Goal: Transaction & Acquisition: Purchase product/service

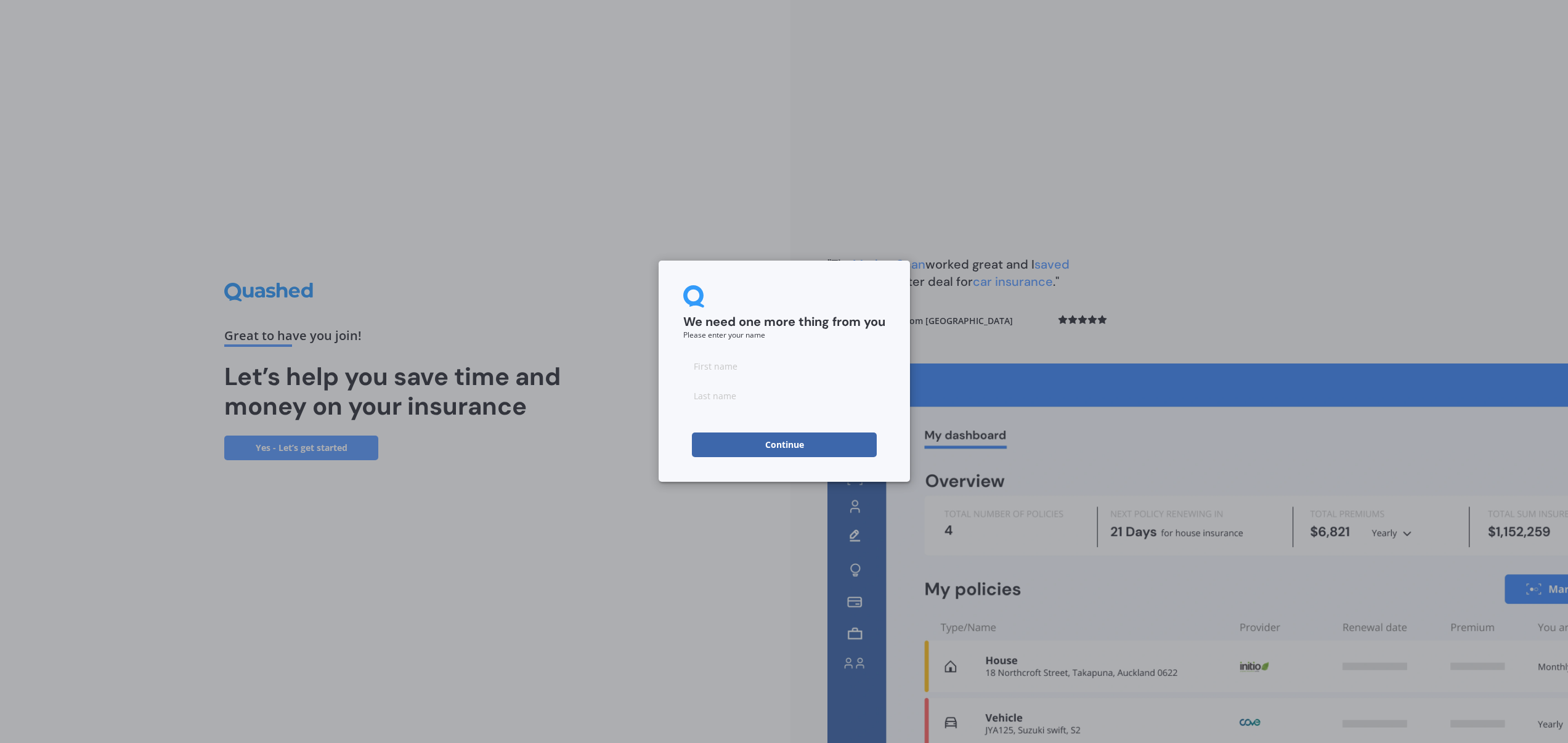
click at [801, 452] on button "Continue" at bounding box center [784, 445] width 185 height 25
type input "Lauren"
click at [735, 397] on input at bounding box center [784, 396] width 202 height 25
type input "Maser"
click at [766, 443] on button "Continue" at bounding box center [784, 445] width 185 height 25
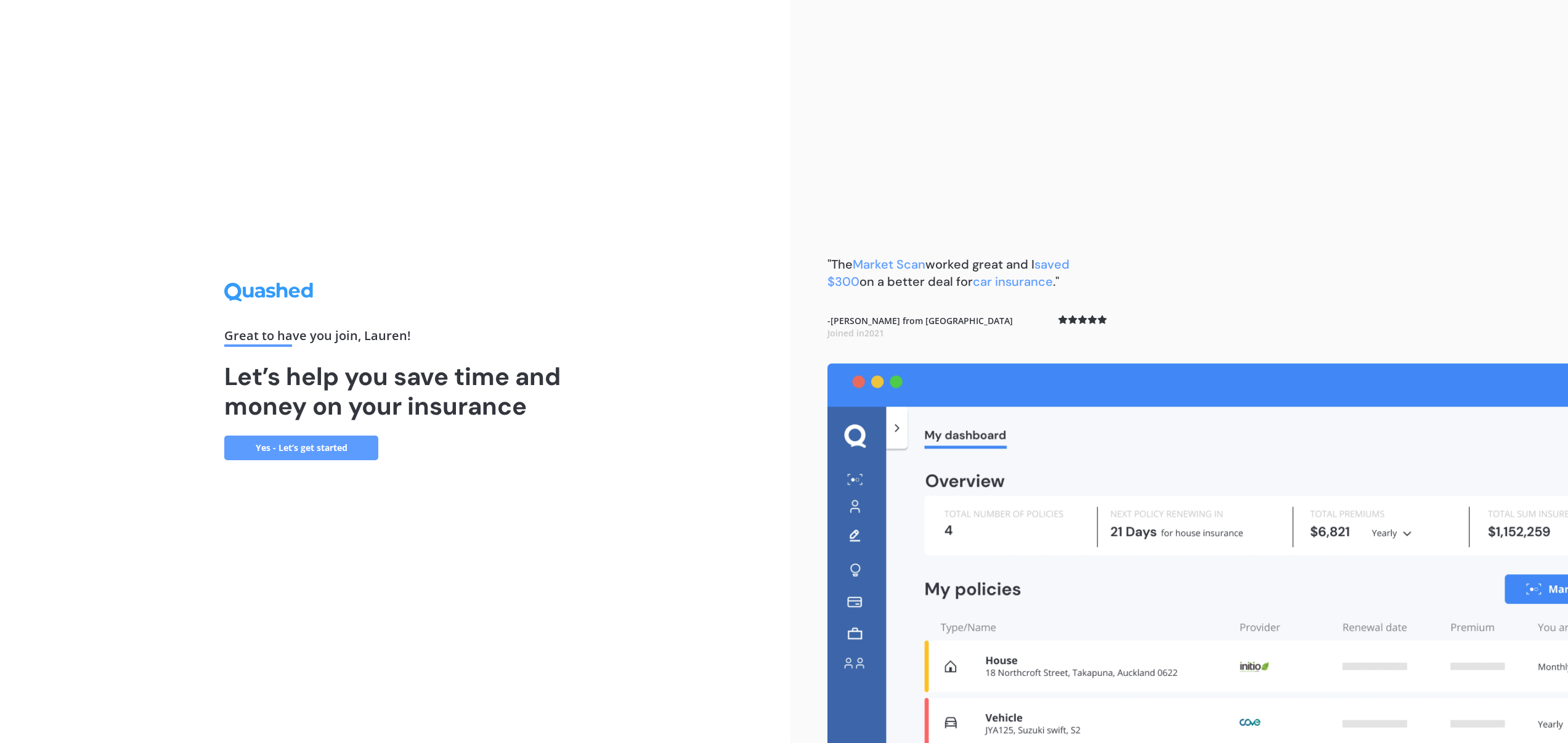
click at [287, 445] on link "Yes - Let’s get started" at bounding box center [300, 448] width 154 height 25
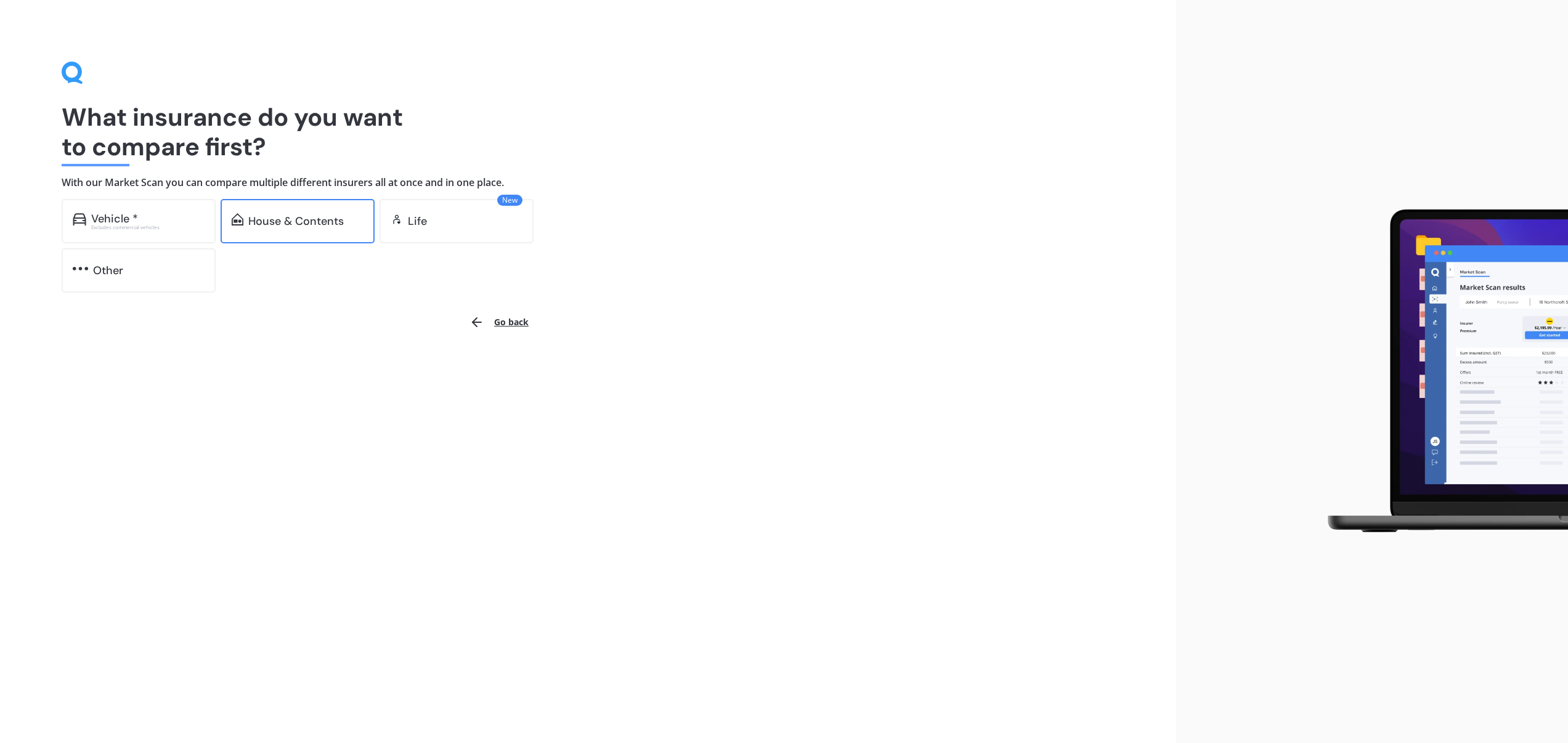
click at [286, 221] on div "House & Contents" at bounding box center [296, 222] width 95 height 12
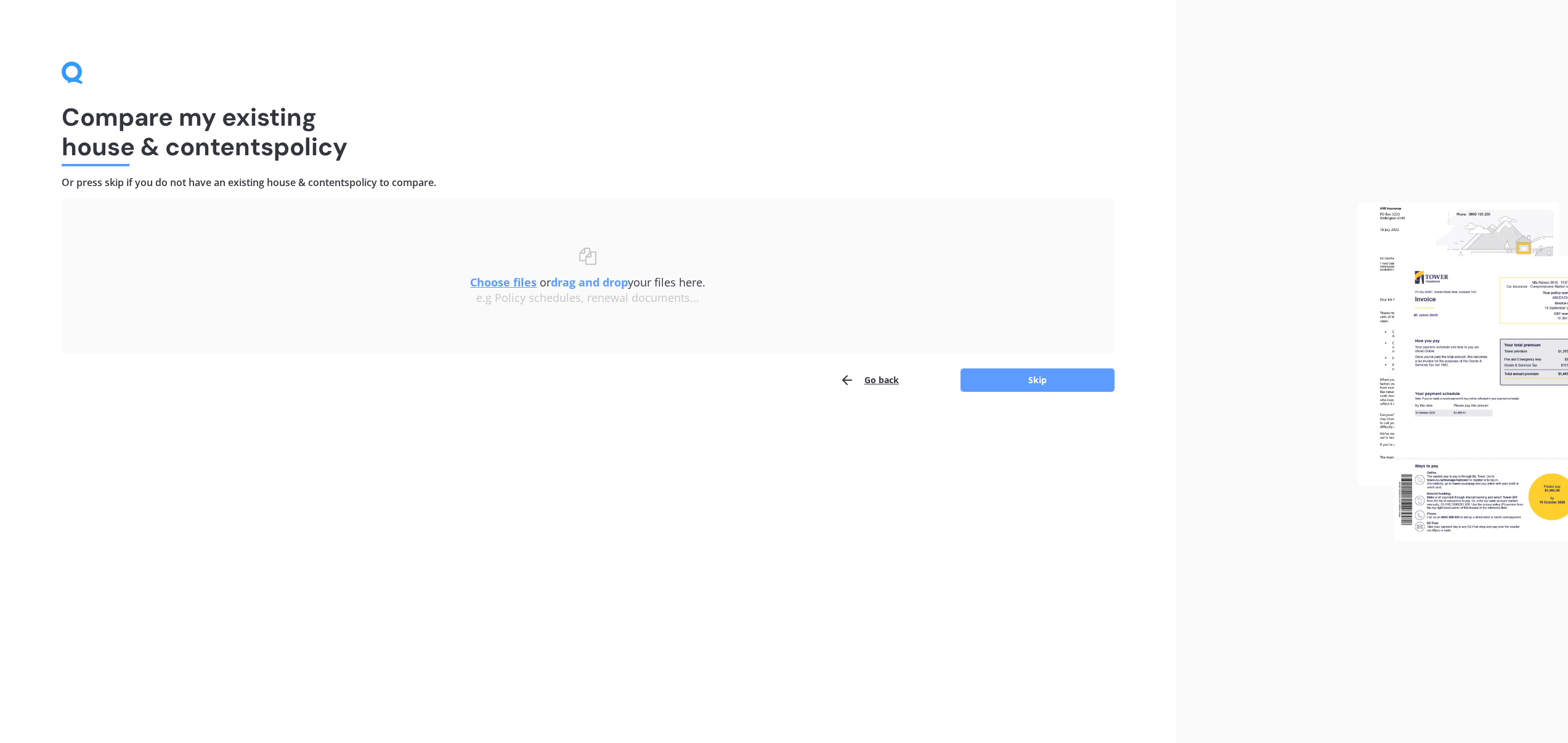
click at [502, 280] on u "Choose files" at bounding box center [503, 282] width 66 height 15
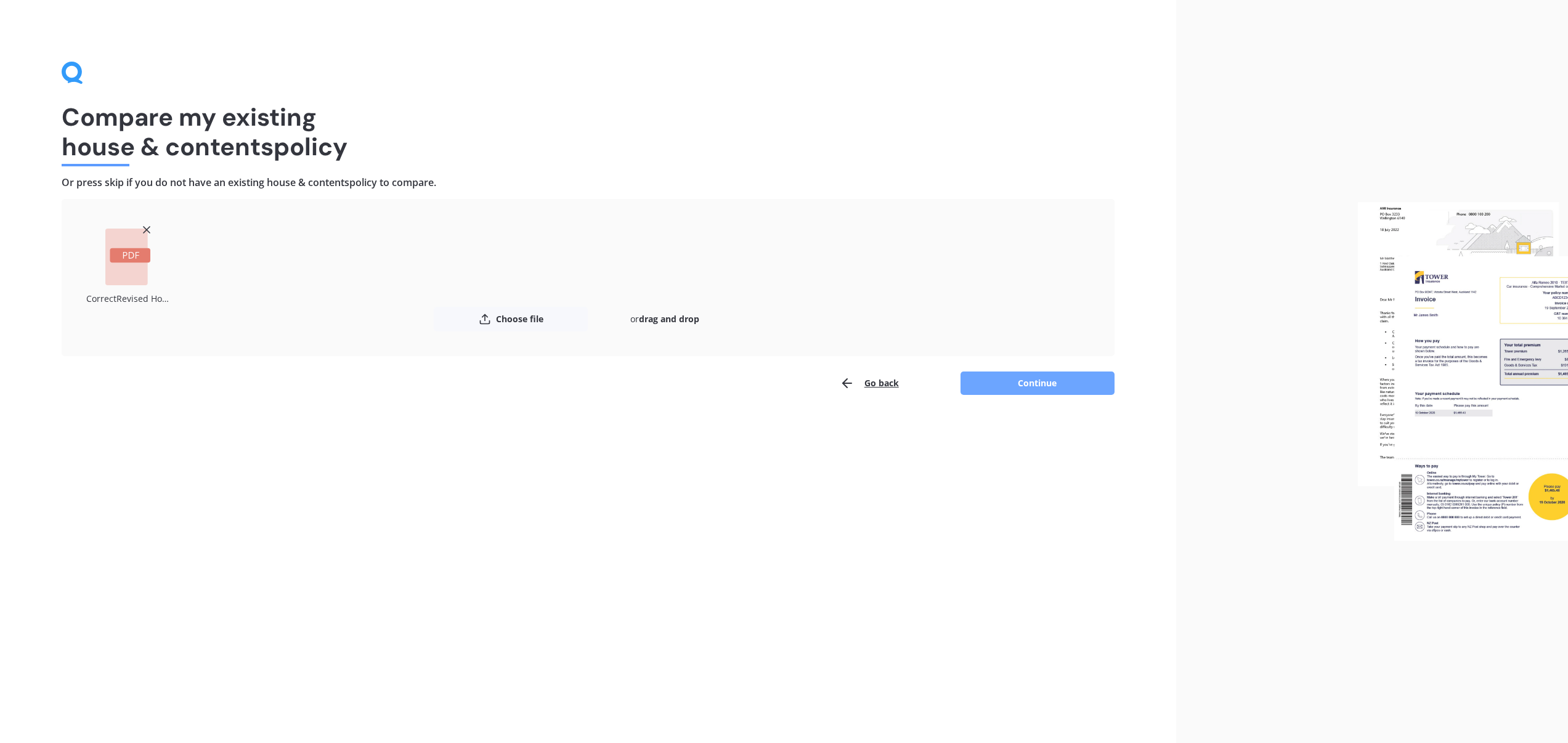
click at [1005, 382] on button "Continue" at bounding box center [1037, 383] width 154 height 23
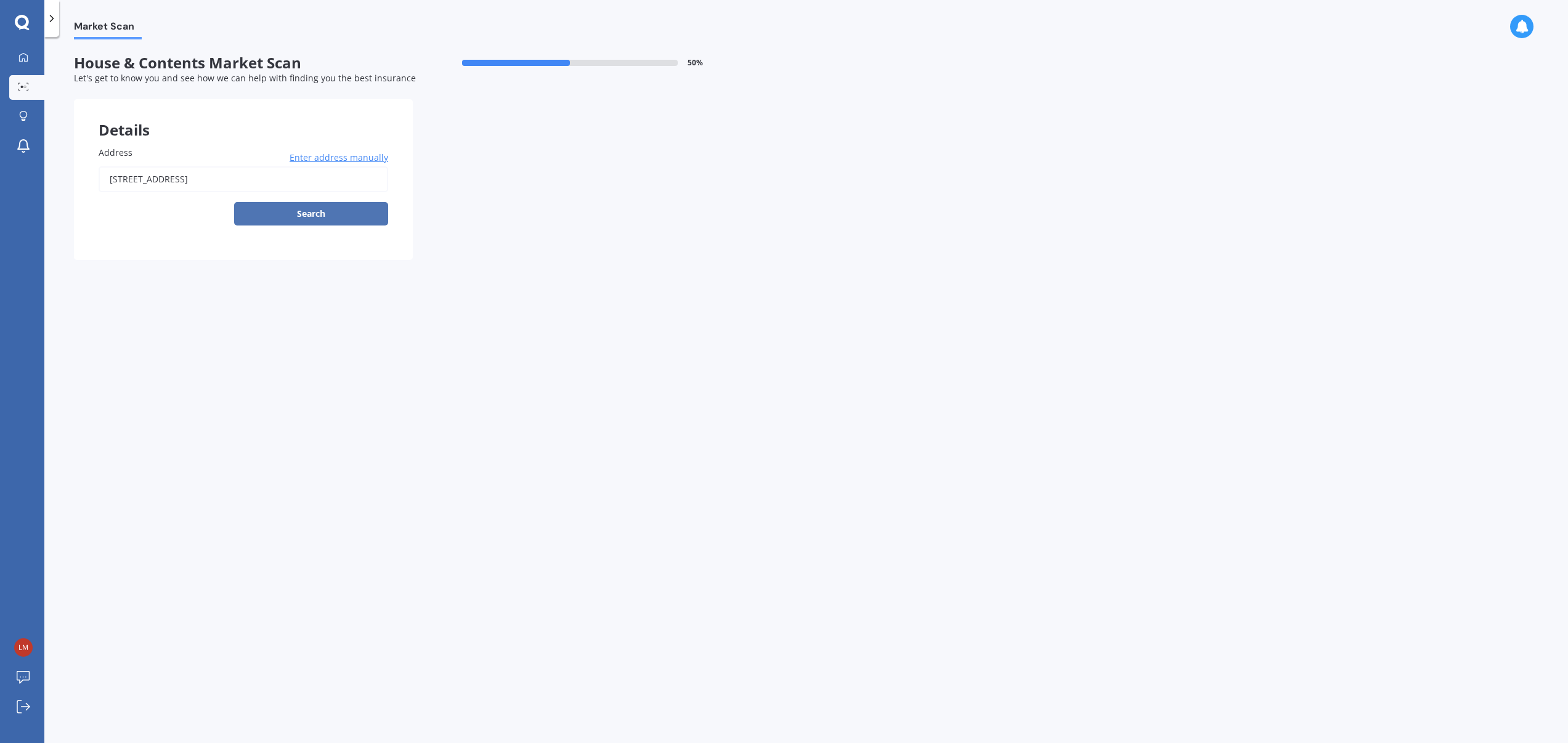
click at [309, 212] on button "Search" at bounding box center [311, 214] width 154 height 23
type input "16B Darcy Street, Richmond 7020"
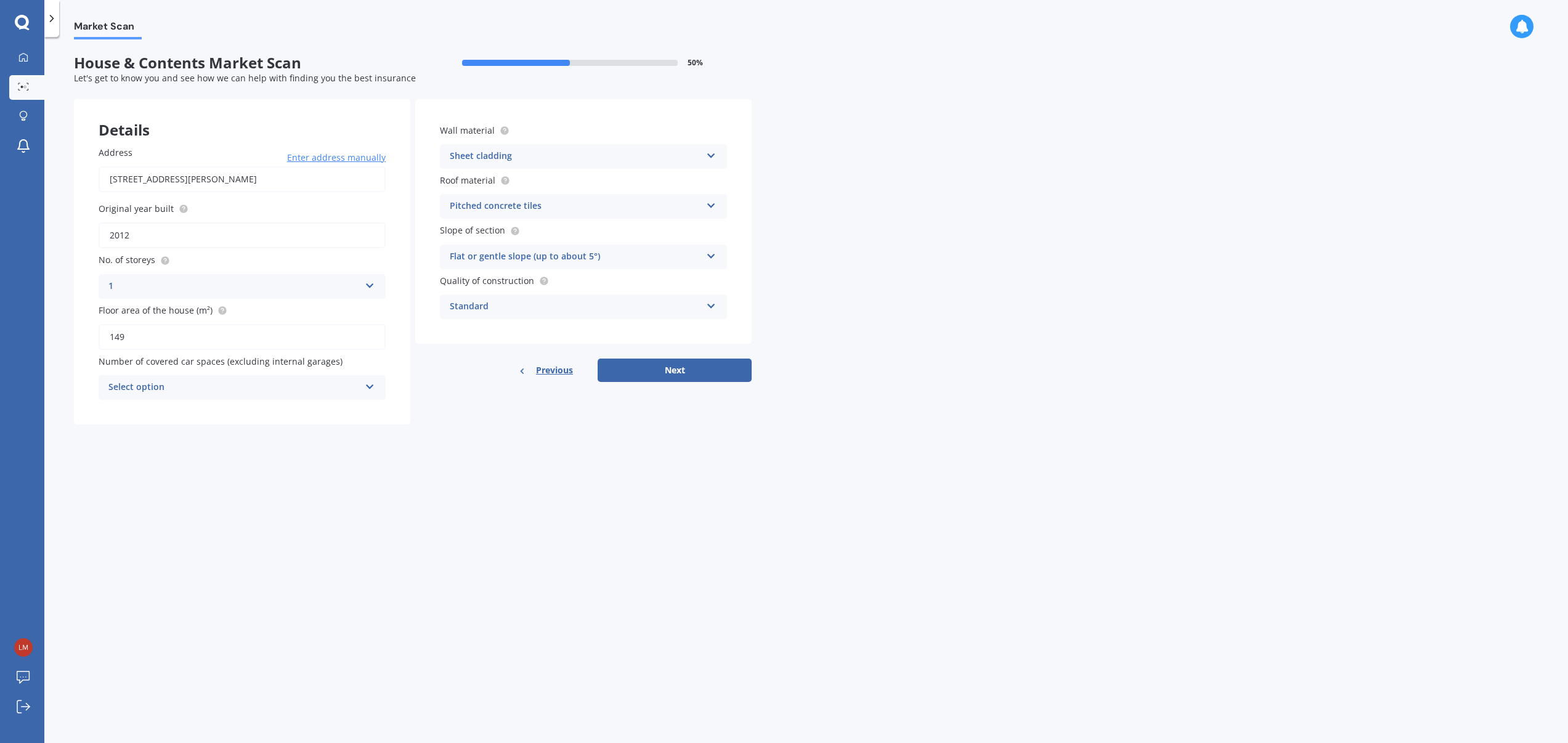
click at [710, 204] on icon at bounding box center [711, 203] width 10 height 9
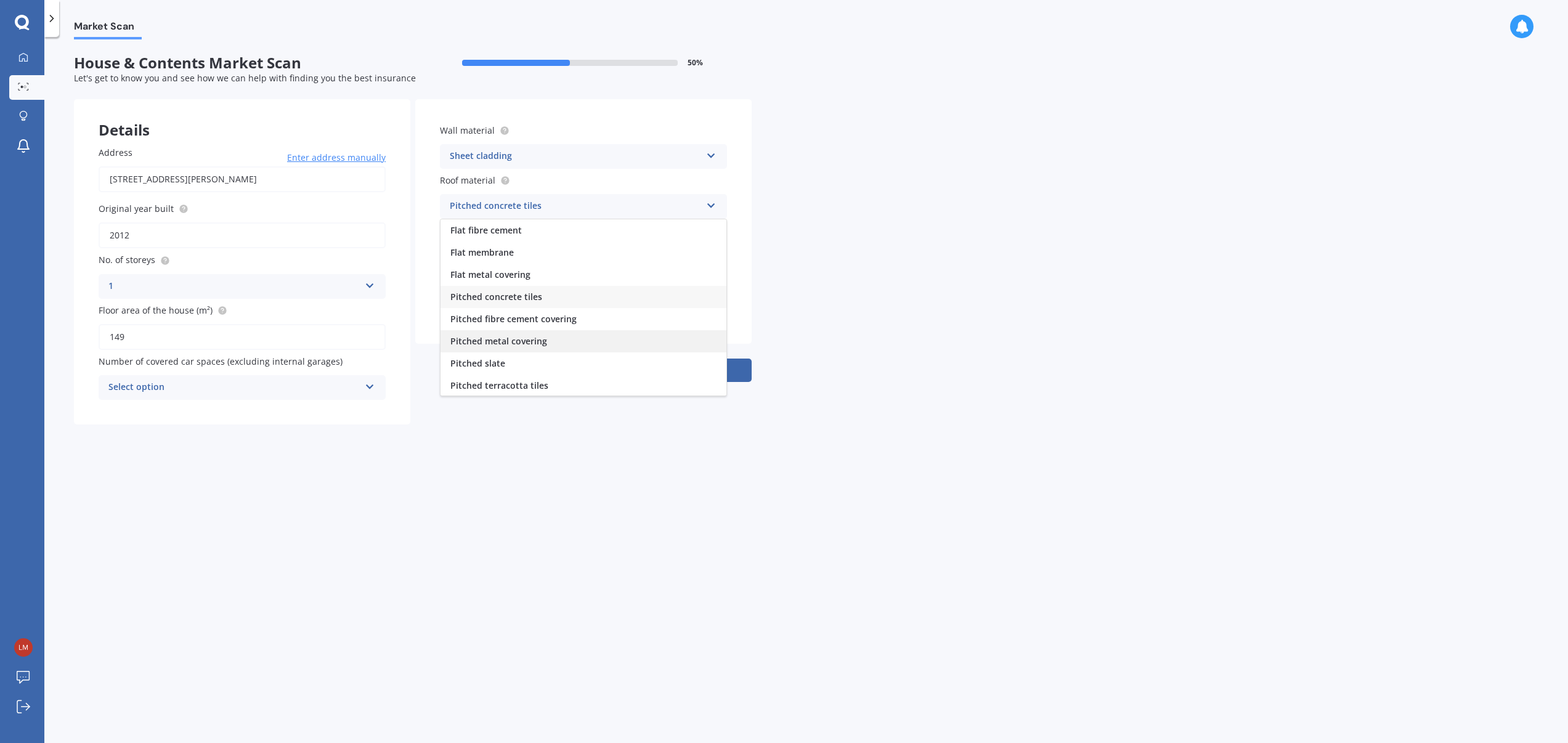
click at [564, 342] on div "Pitched metal covering" at bounding box center [584, 341] width 286 height 22
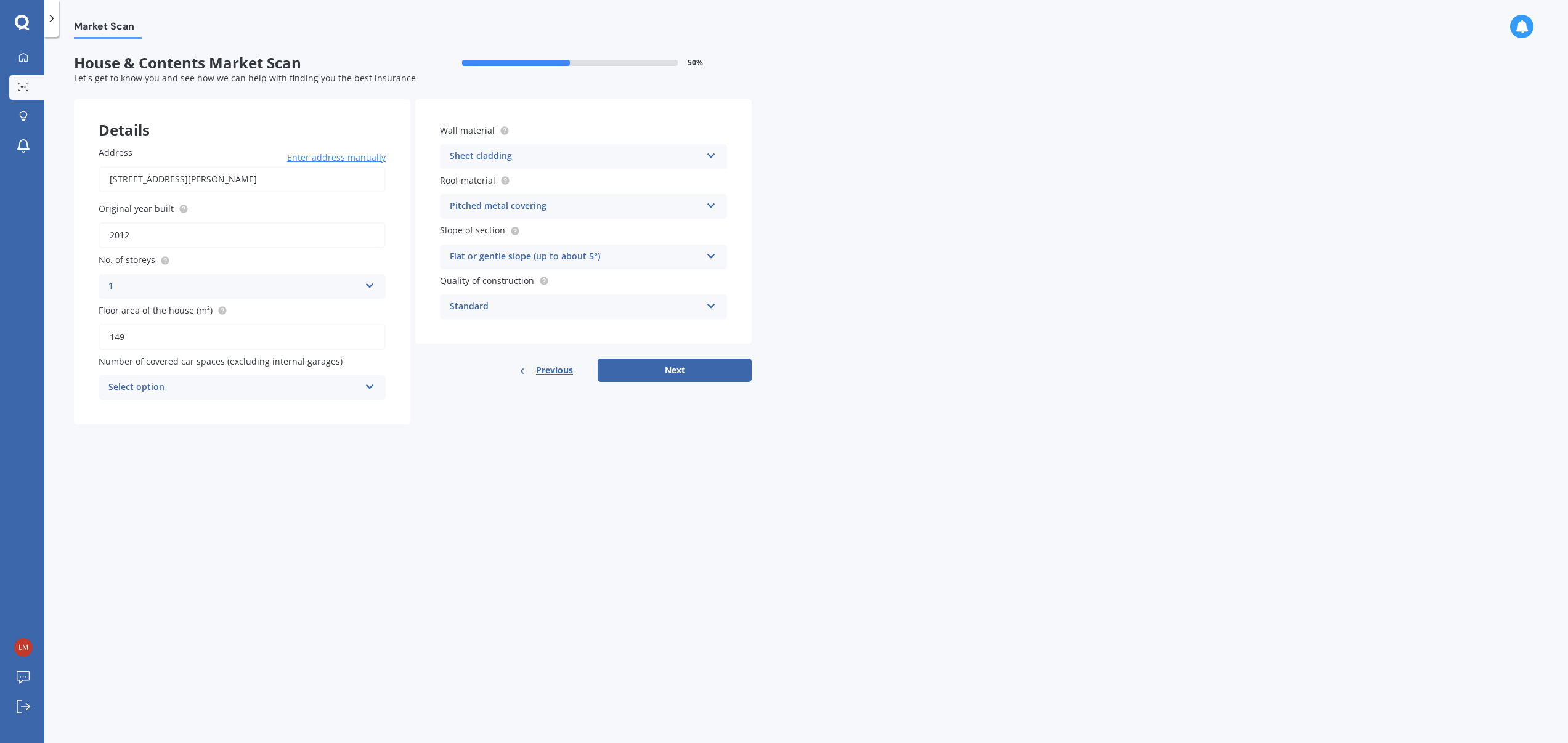
click at [709, 155] on icon at bounding box center [711, 153] width 10 height 9
click at [711, 255] on icon at bounding box center [711, 254] width 10 height 9
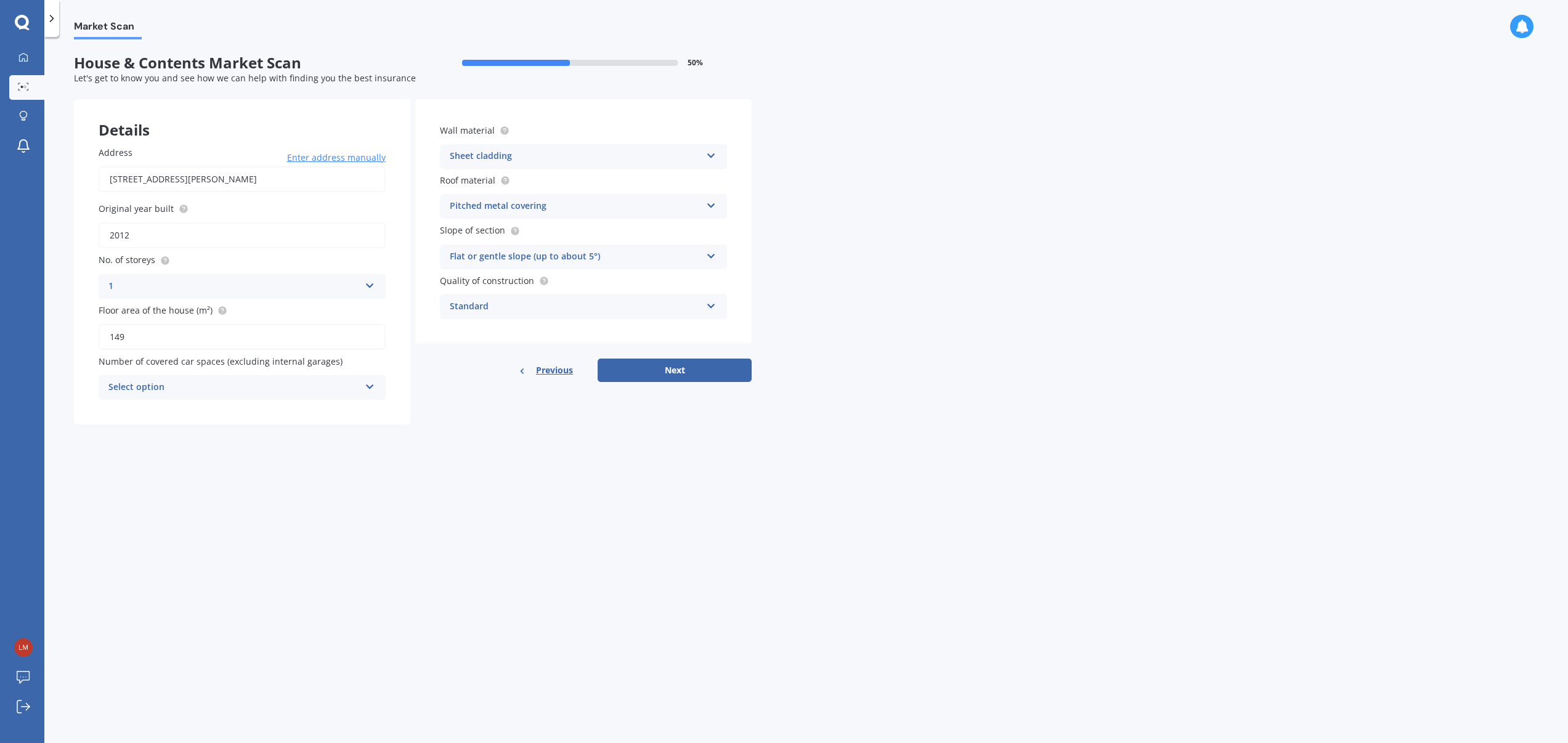
click at [710, 305] on icon at bounding box center [711, 304] width 10 height 9
click at [370, 387] on icon at bounding box center [369, 384] width 10 height 9
click at [370, 387] on icon at bounding box center [369, 385] width 10 height 9
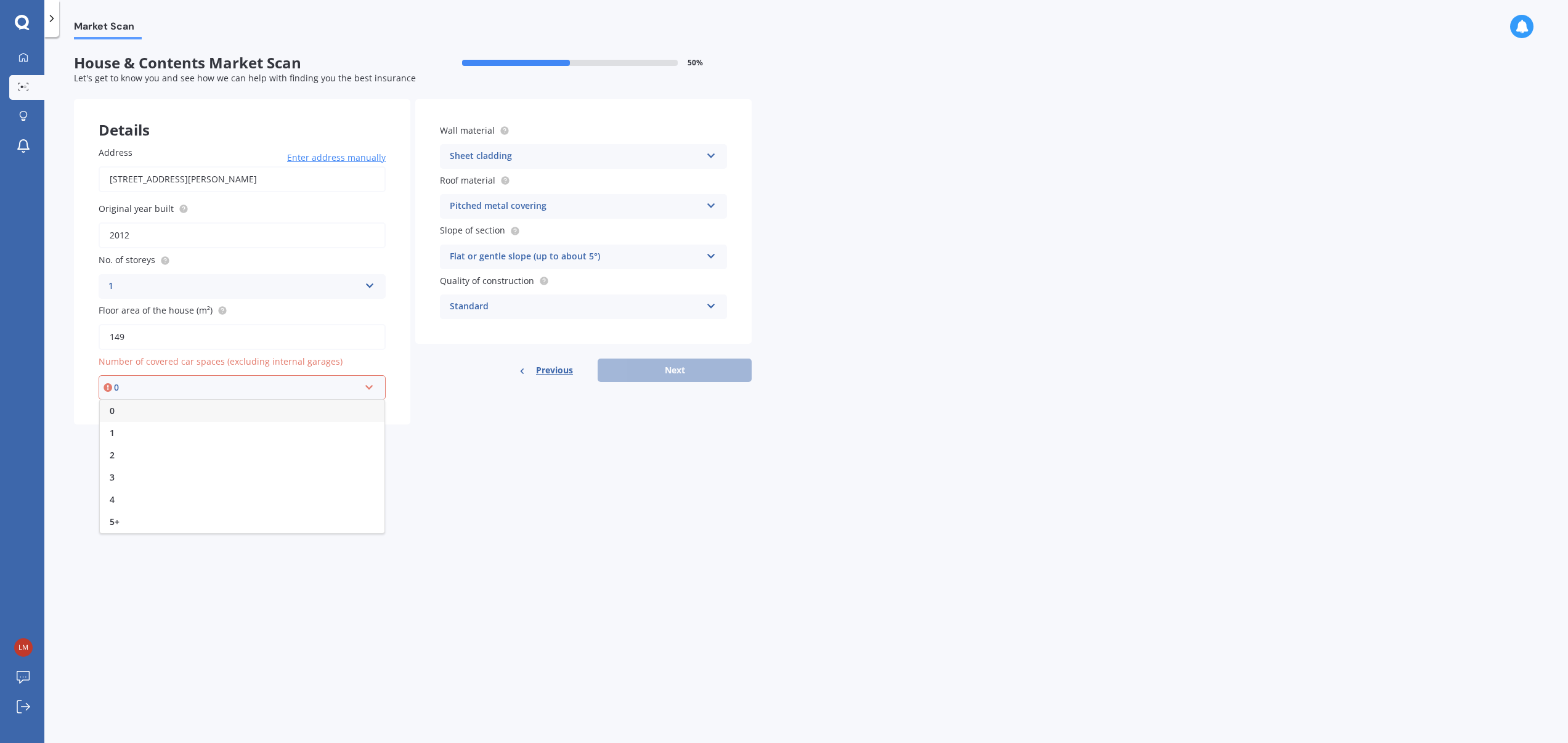
click at [324, 406] on div "0" at bounding box center [242, 411] width 285 height 22
click at [659, 367] on button "Next" at bounding box center [674, 371] width 154 height 23
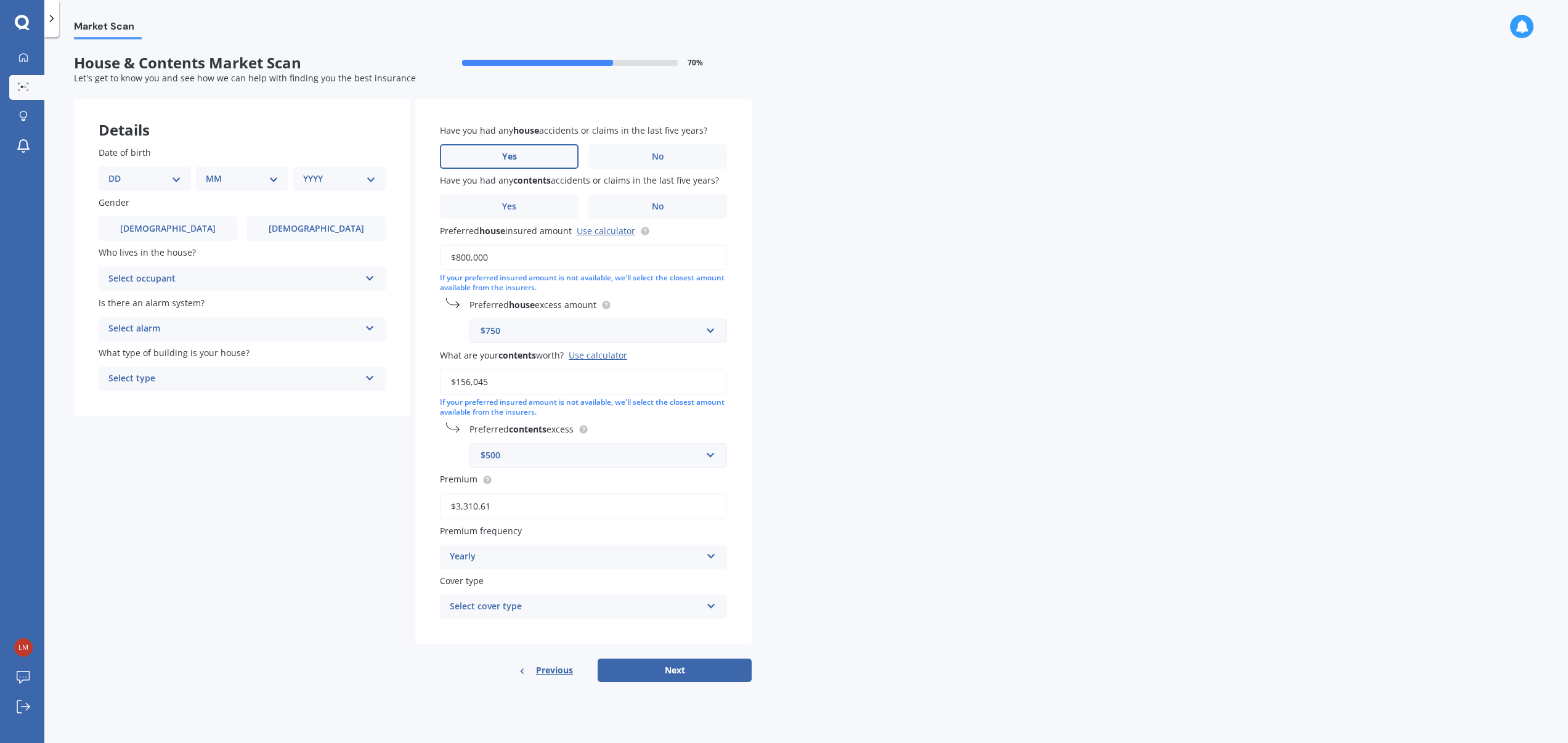
click at [511, 154] on span "Yes" at bounding box center [509, 156] width 15 height 10
click at [0, 0] on input "Yes" at bounding box center [0, 0] width 0 height 0
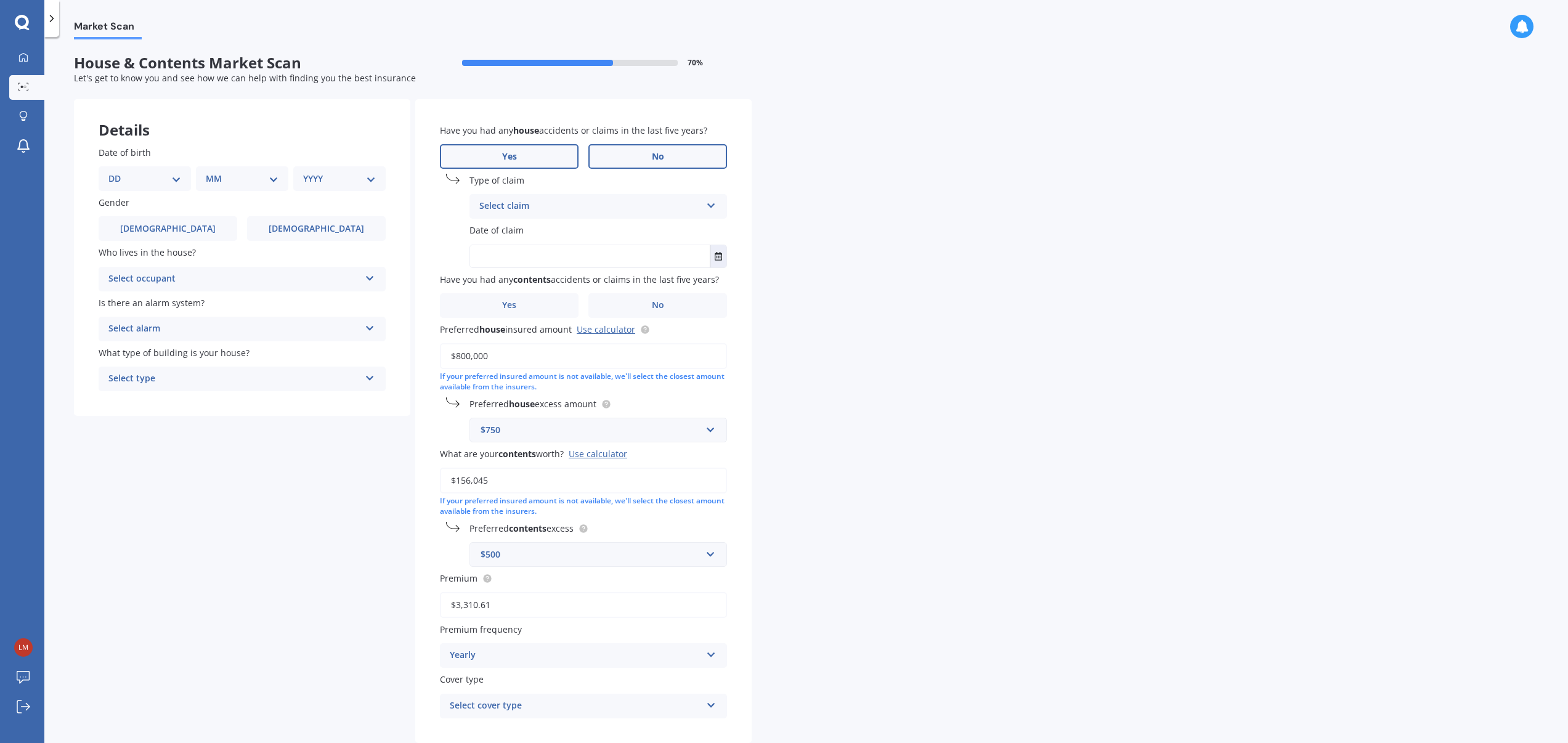
click at [637, 154] on label "No" at bounding box center [658, 157] width 139 height 25
click at [0, 0] on input "No" at bounding box center [0, 0] width 0 height 0
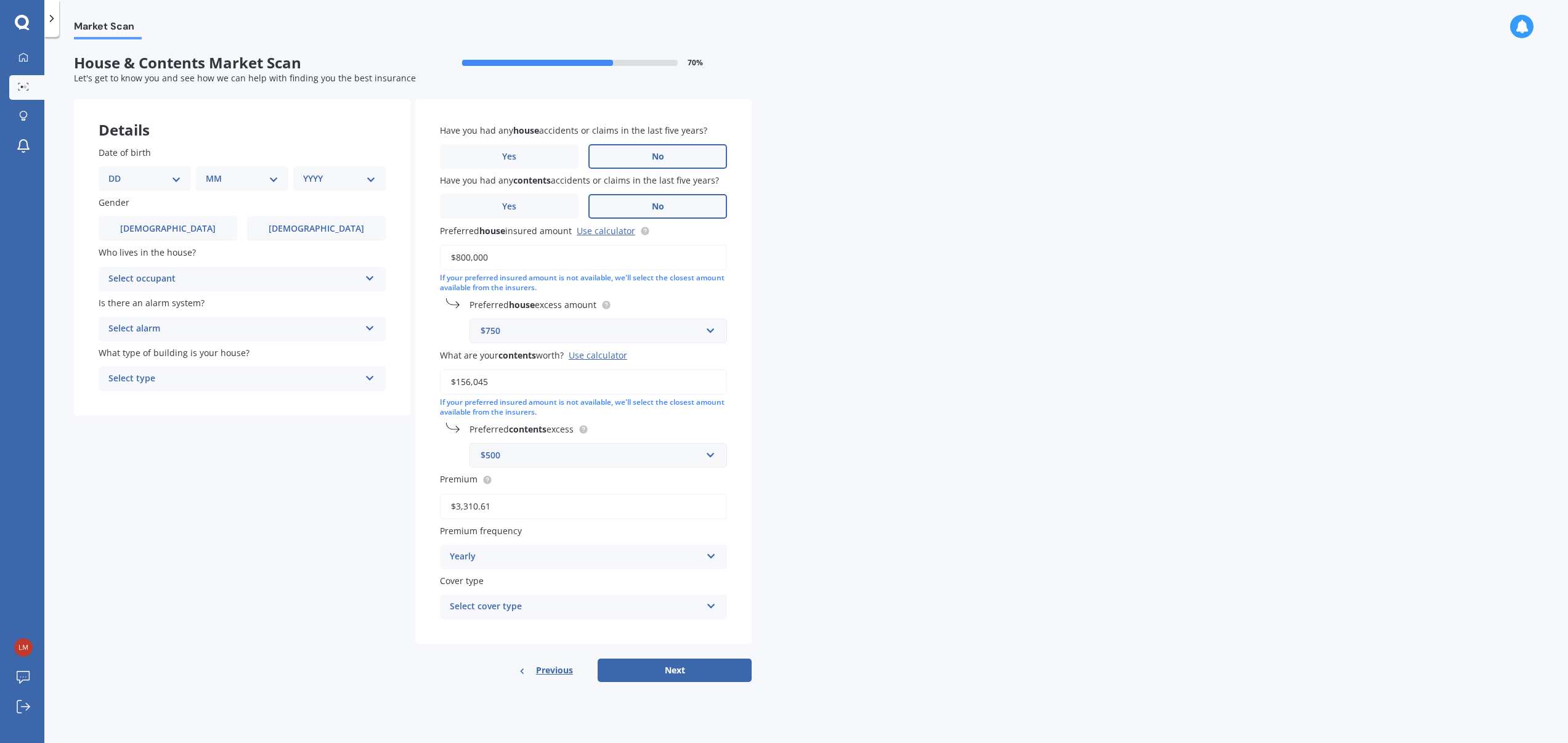
click at [639, 198] on label "No" at bounding box center [658, 207] width 139 height 25
click at [0, 0] on input "No" at bounding box center [0, 0] width 0 height 0
click at [604, 231] on link "Use calculator" at bounding box center [606, 230] width 59 height 12
click at [553, 672] on span "Previous" at bounding box center [554, 670] width 37 height 19
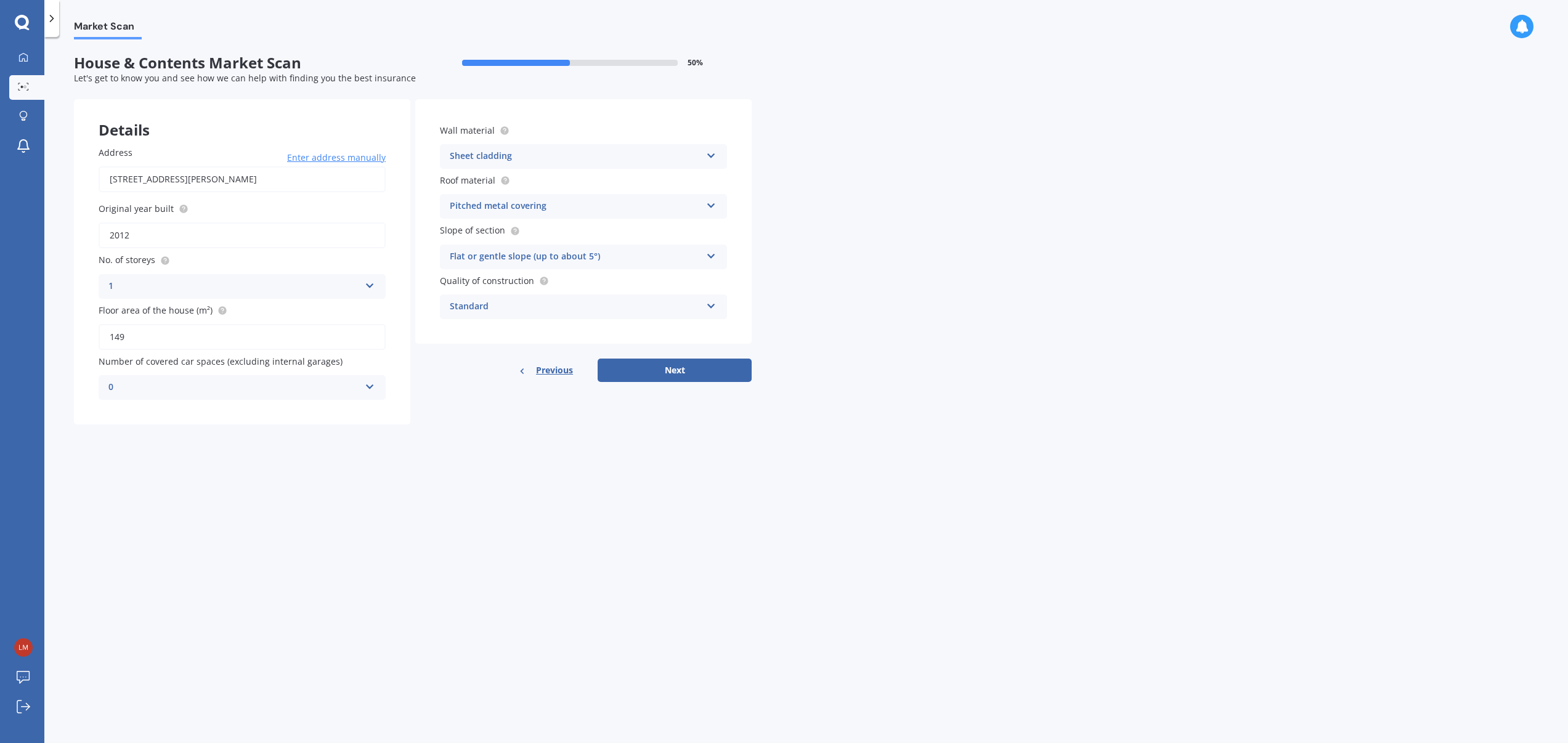
click at [709, 154] on icon at bounding box center [711, 153] width 10 height 9
click at [487, 311] on span "Rockcote/EPS" at bounding box center [478, 311] width 57 height 12
click at [660, 371] on button "Next" at bounding box center [674, 371] width 154 height 23
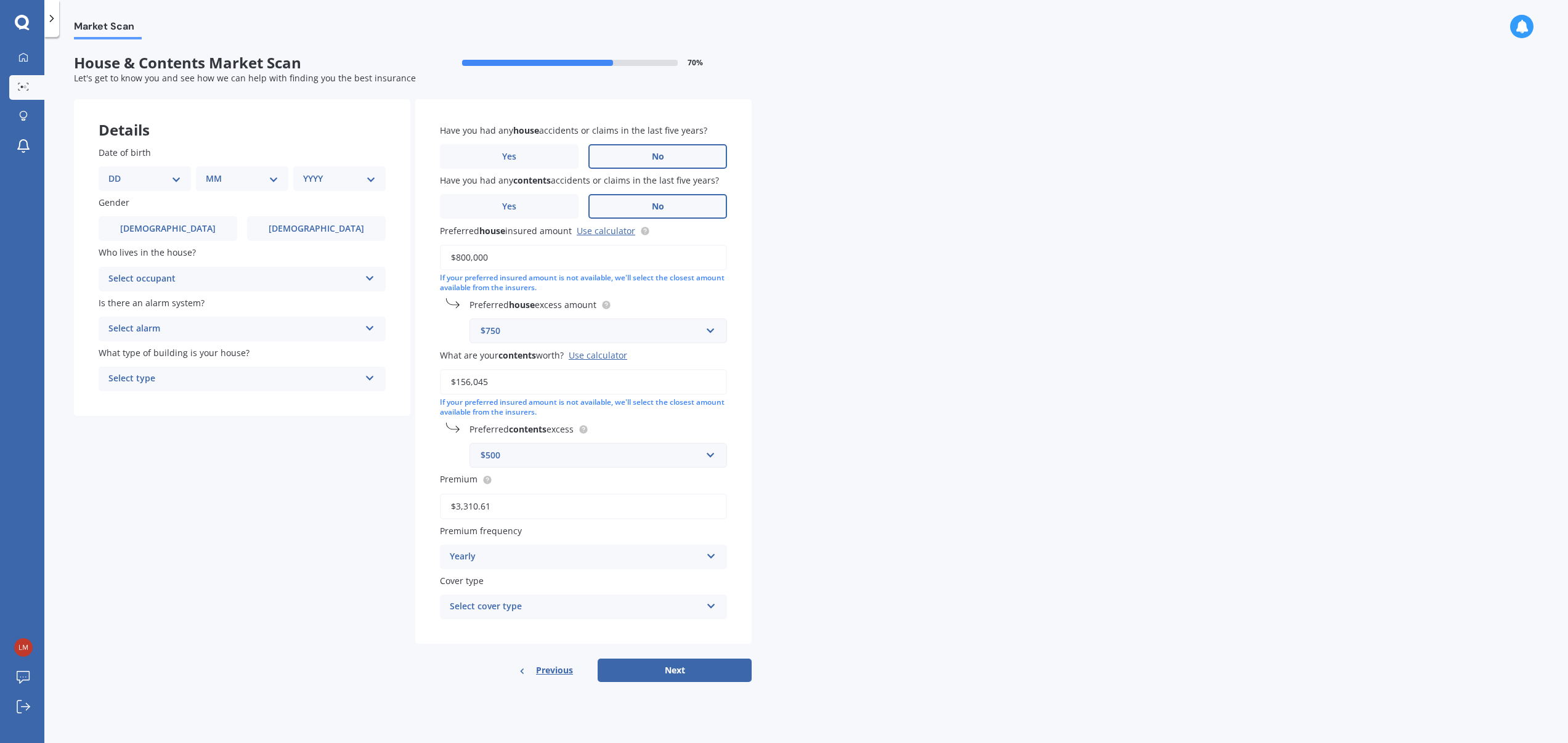
click at [175, 178] on select "DD 01 02 03 04 05 06 07 08 09 10 11 12 13 14 15 16 17 18 19 20 21 22 23 24 25 2…" at bounding box center [144, 178] width 73 height 13
select select "27"
click at [119, 172] on select "DD 01 02 03 04 05 06 07 08 09 10 11 12 13 14 15 16 17 18 19 20 21 22 23 24 25 2…" at bounding box center [144, 178] width 73 height 13
click at [277, 175] on select "MM 01 02 03 04 05 06 07 08 09 10 11 12" at bounding box center [244, 178] width 68 height 13
select select "12"
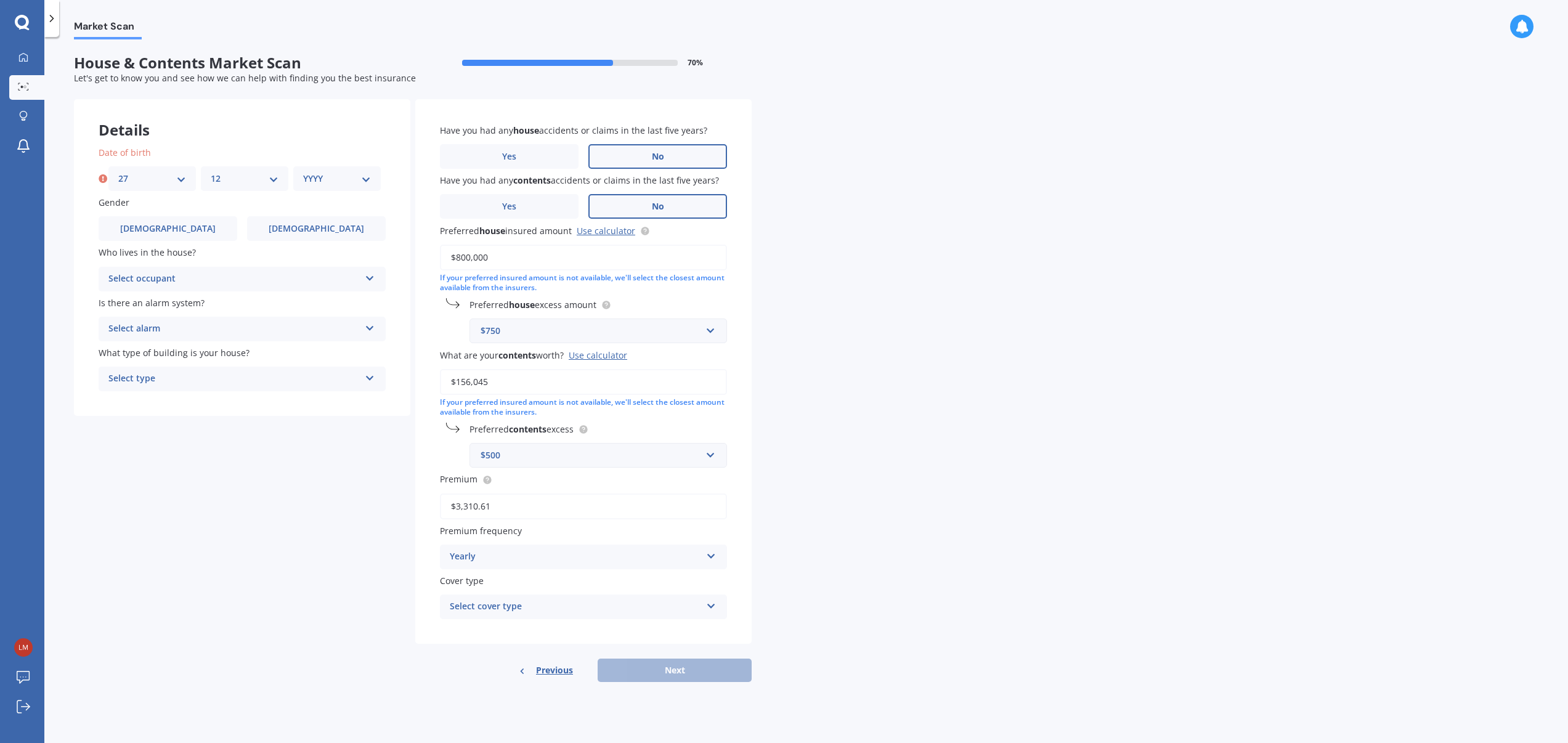
click at [211, 172] on select "MM 01 02 03 04 05 06 07 08 09 10 11 12" at bounding box center [244, 178] width 68 height 13
click at [364, 180] on select "YYYY 2009 2008 2007 2006 2005 2004 2003 2002 2001 2000 1999 1998 1997 1996 1995…" at bounding box center [336, 178] width 68 height 13
select select "1949"
click at [303, 172] on select "YYYY 2009 2008 2007 2006 2005 2004 2003 2002 2001 2000 1999 1998 1997 1996 1995…" at bounding box center [336, 178] width 68 height 13
click at [336, 235] on label "Female" at bounding box center [317, 229] width 139 height 25
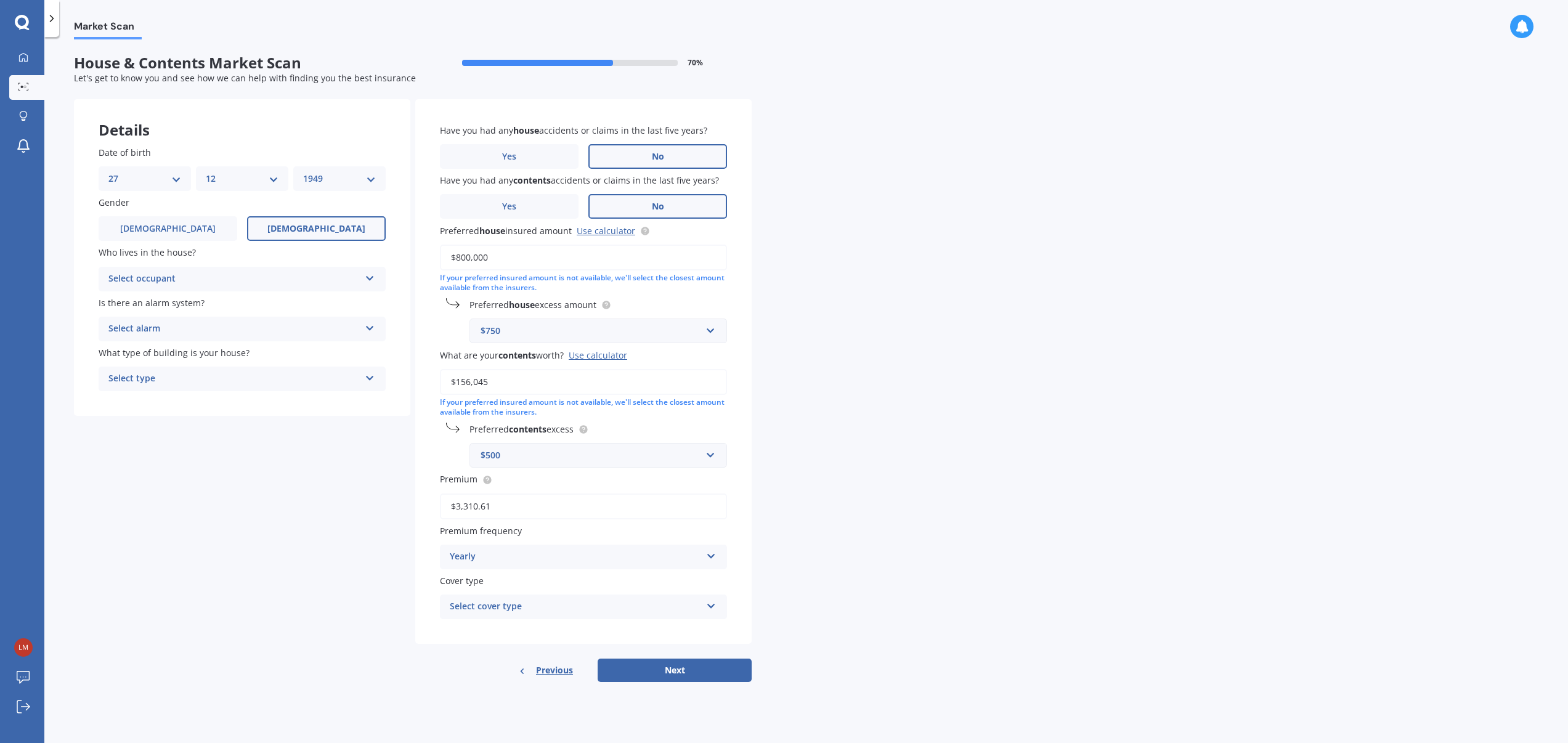
click at [0, 0] on input "Female" at bounding box center [0, 0] width 0 height 0
click at [353, 283] on div "Select occupant" at bounding box center [234, 279] width 251 height 15
click at [344, 297] on div "Owner" at bounding box center [242, 303] width 286 height 22
click at [354, 329] on div "Select alarm" at bounding box center [234, 329] width 251 height 15
click at [127, 400] on div "No" at bounding box center [242, 397] width 286 height 22
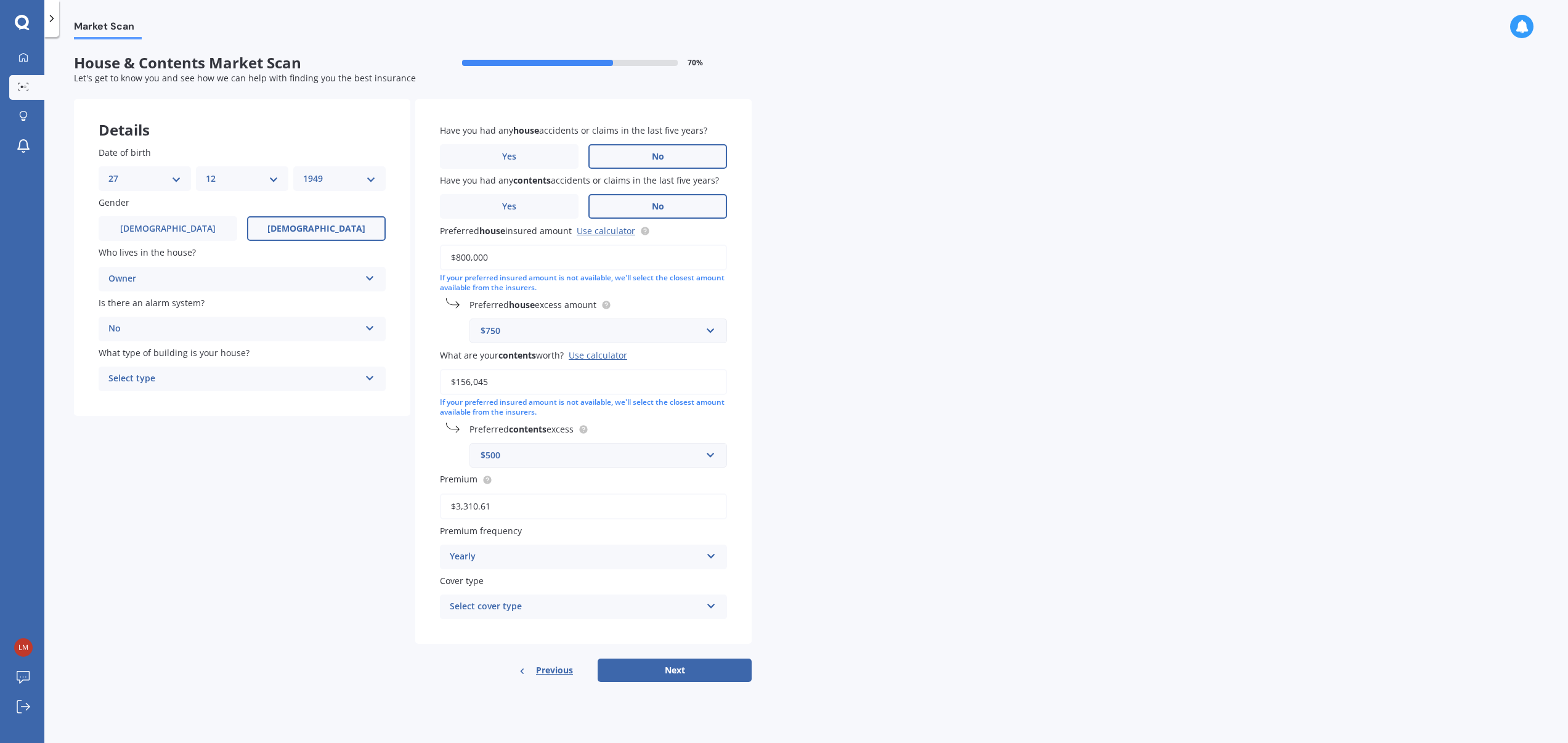
click at [340, 379] on div "Select type" at bounding box center [234, 379] width 251 height 15
click at [336, 394] on div "Freestanding" at bounding box center [242, 403] width 286 height 22
click at [712, 608] on icon at bounding box center [711, 603] width 10 height 9
click at [554, 655] on span "Homepack Comprehensive" at bounding box center [507, 652] width 112 height 12
click at [713, 558] on icon at bounding box center [711, 553] width 10 height 9
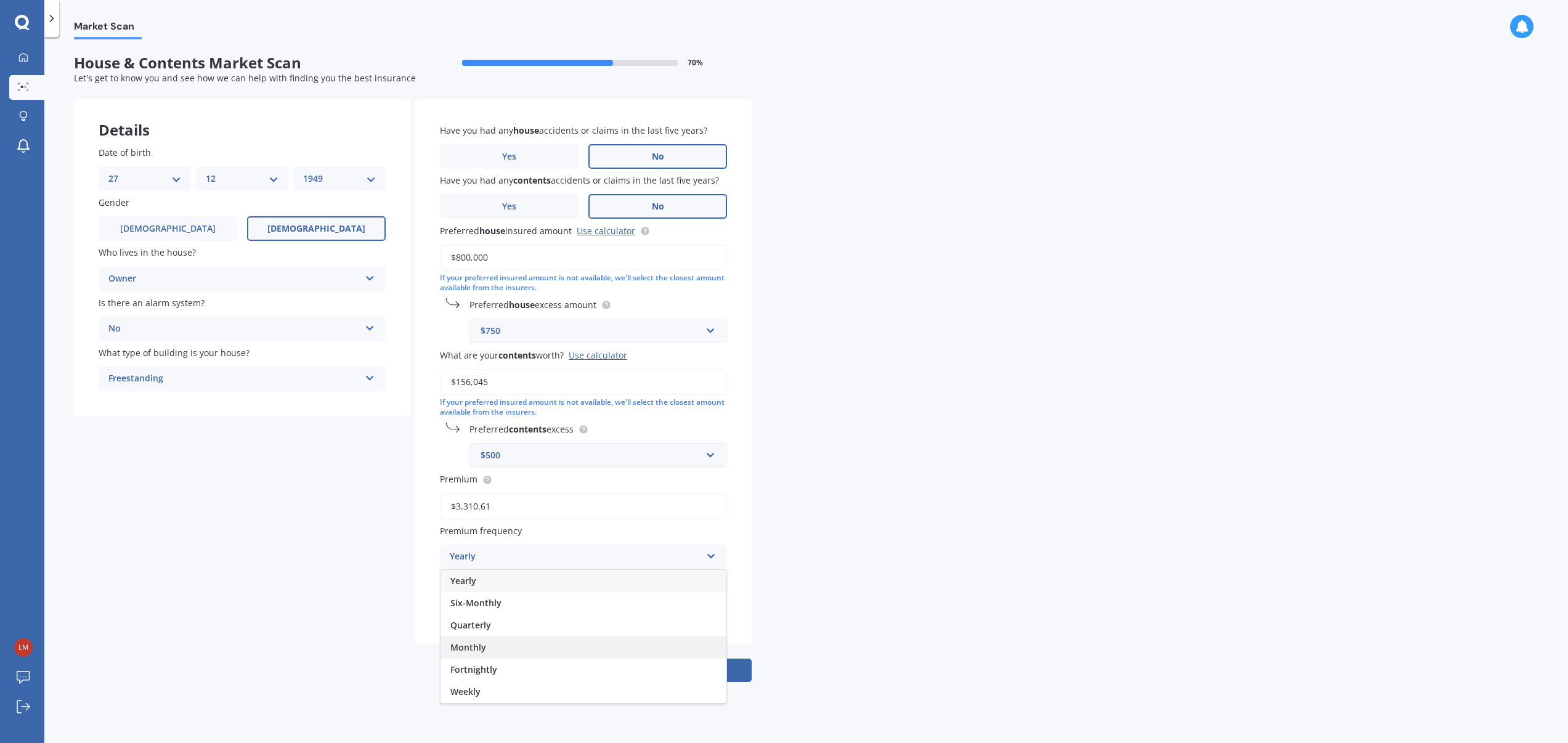
click at [662, 646] on div "Monthly" at bounding box center [584, 648] width 286 height 22
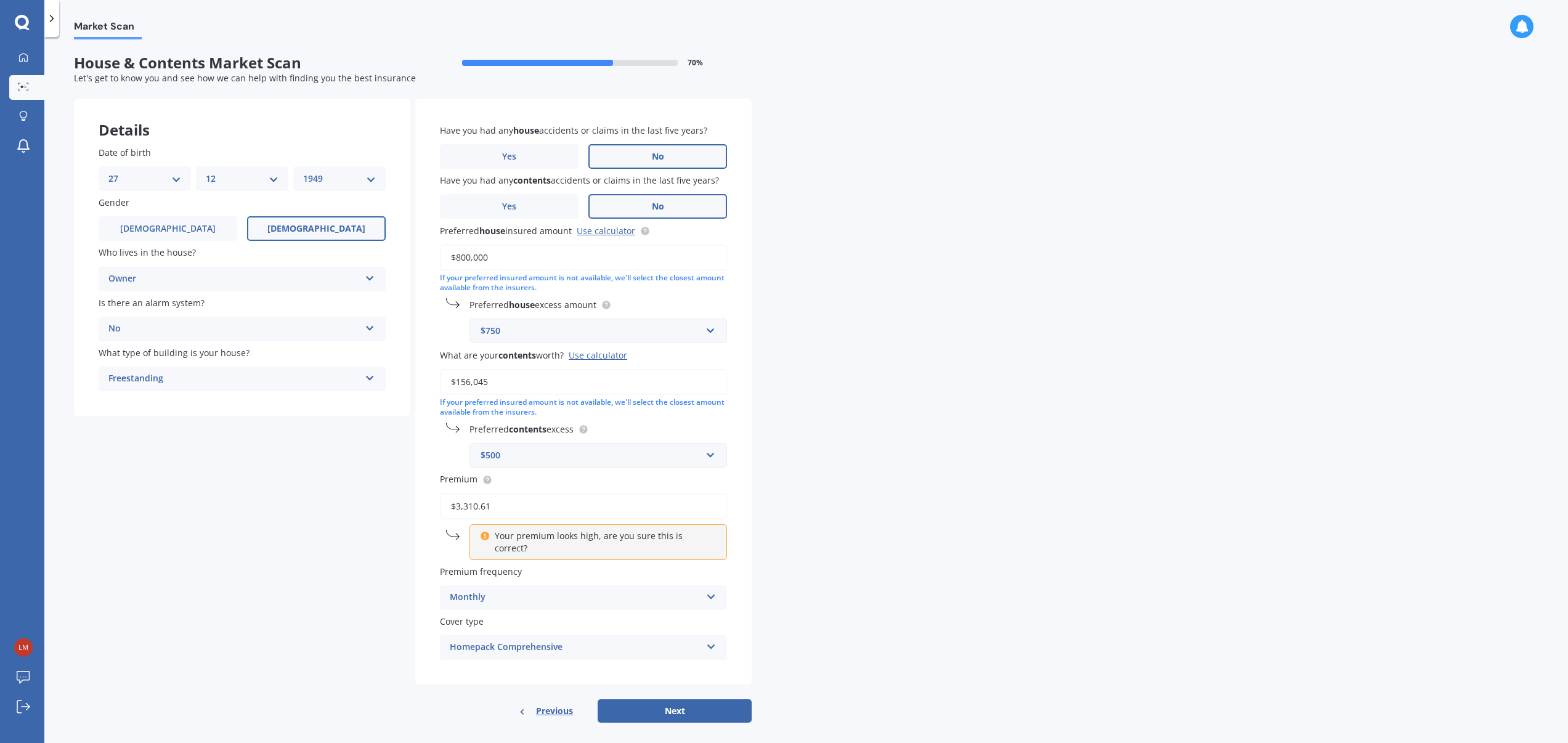
click at [714, 590] on icon at bounding box center [711, 594] width 10 height 9
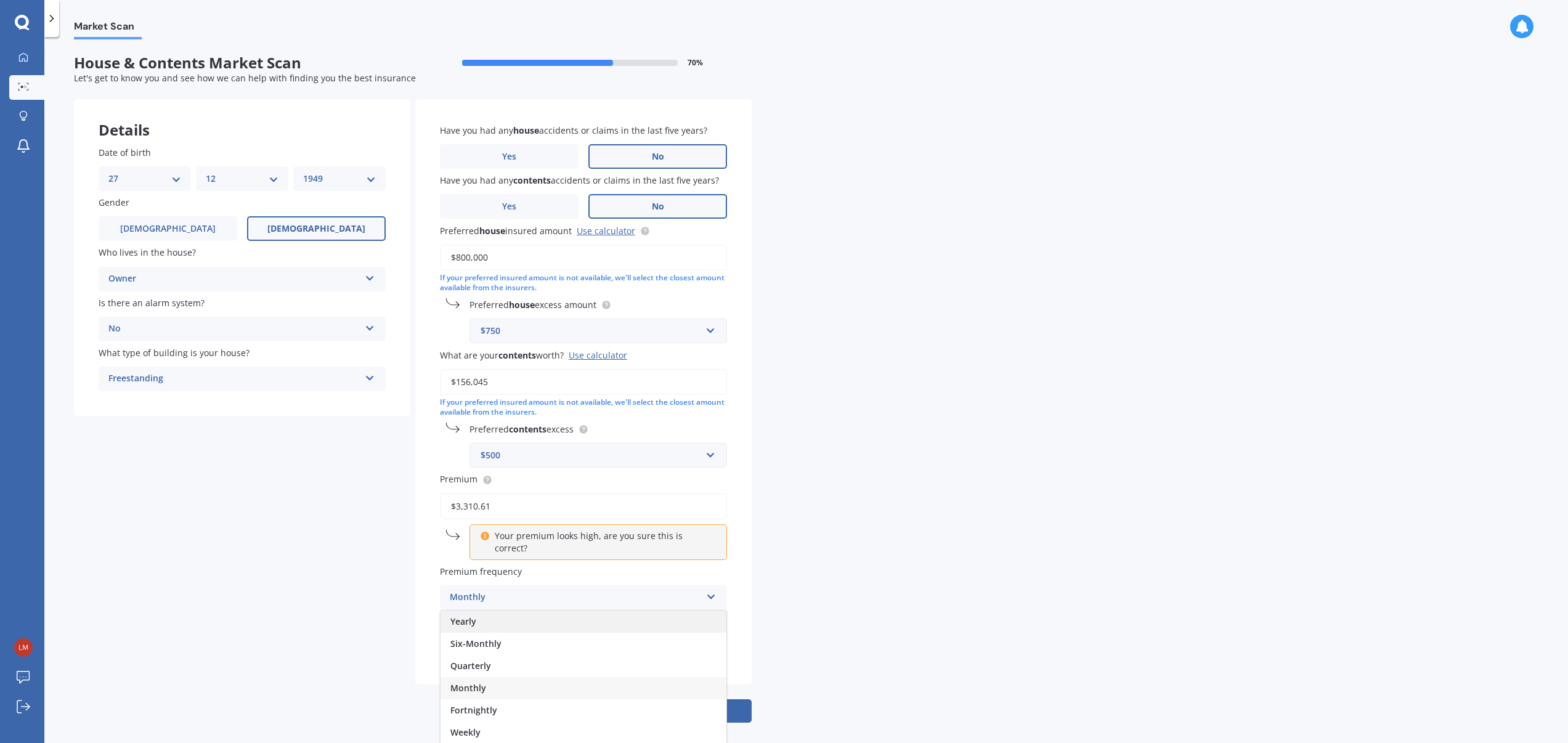
click at [671, 610] on div "Yearly" at bounding box center [584, 621] width 286 height 22
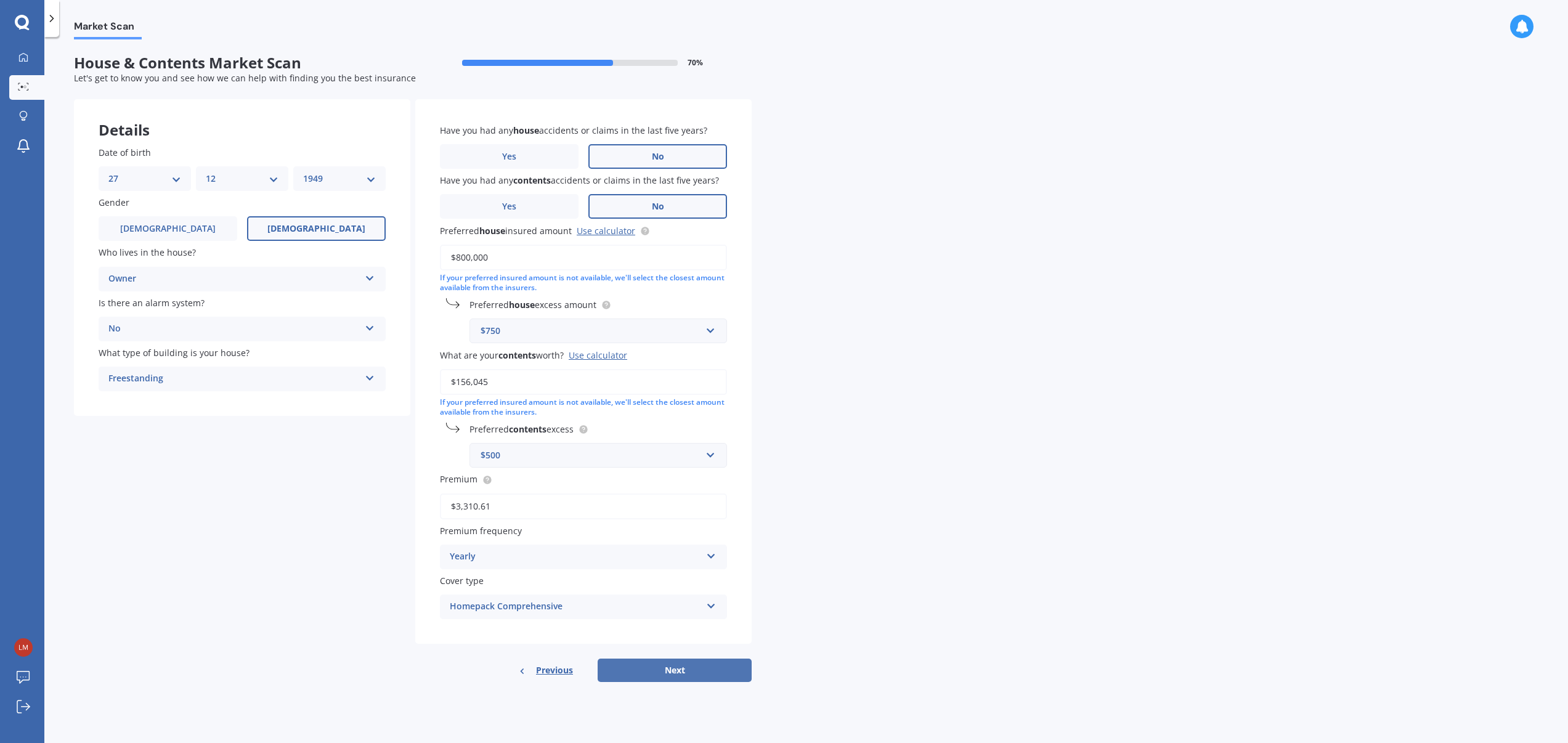
click at [674, 671] on button "Next" at bounding box center [674, 670] width 154 height 23
select select "27"
select select "12"
select select "1949"
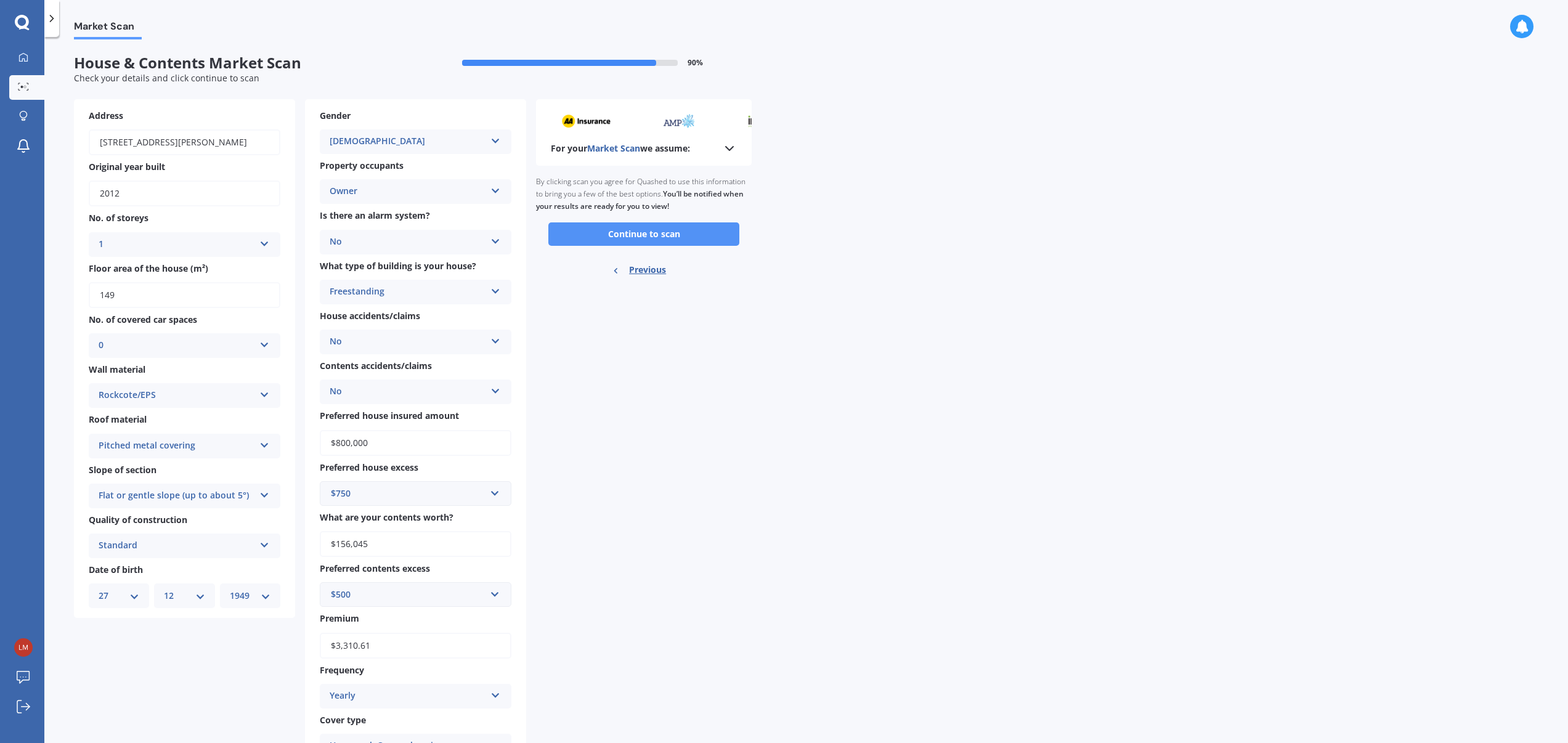
click at [638, 234] on button "Continue to scan" at bounding box center [644, 234] width 191 height 23
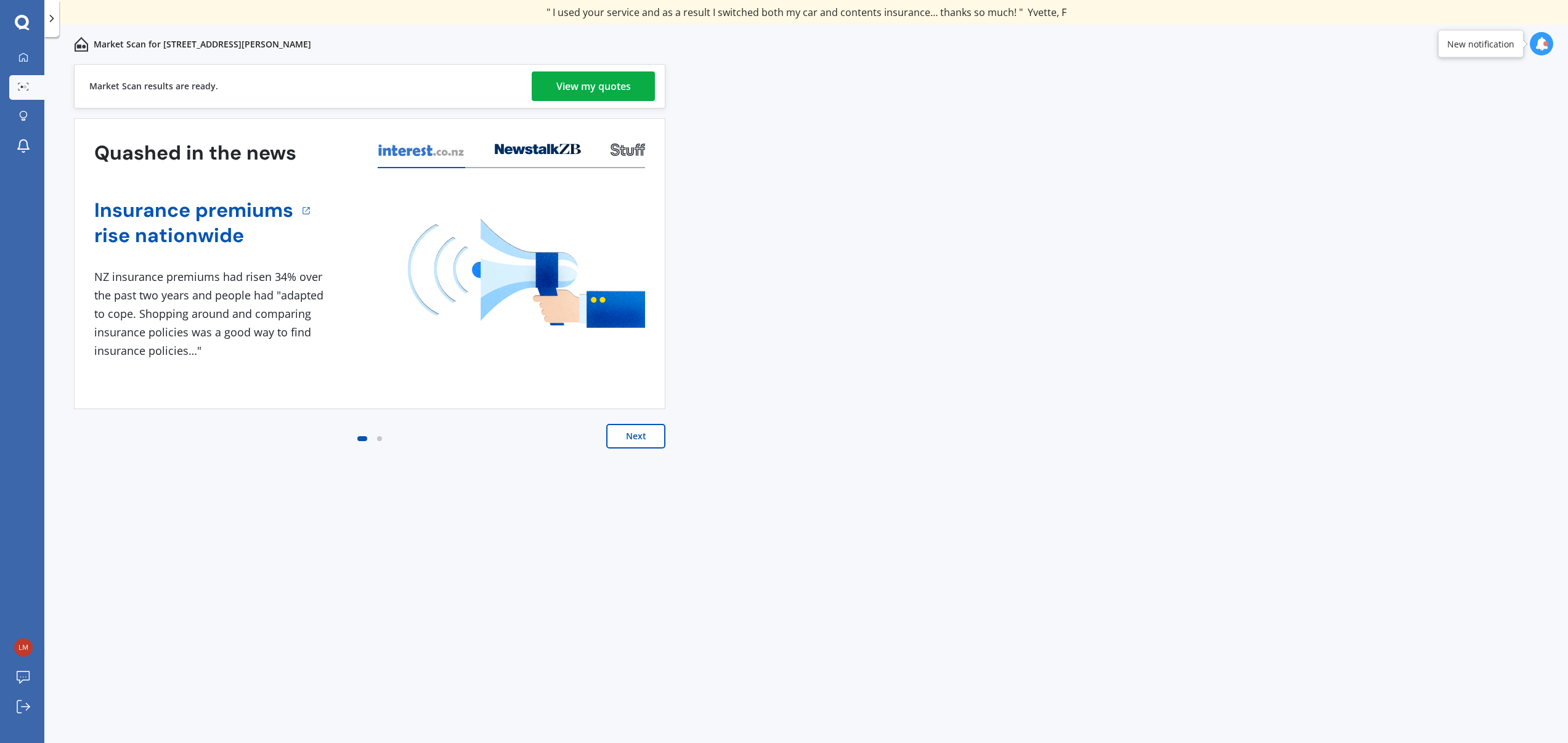
click at [611, 80] on div "View my quotes" at bounding box center [594, 87] width 75 height 30
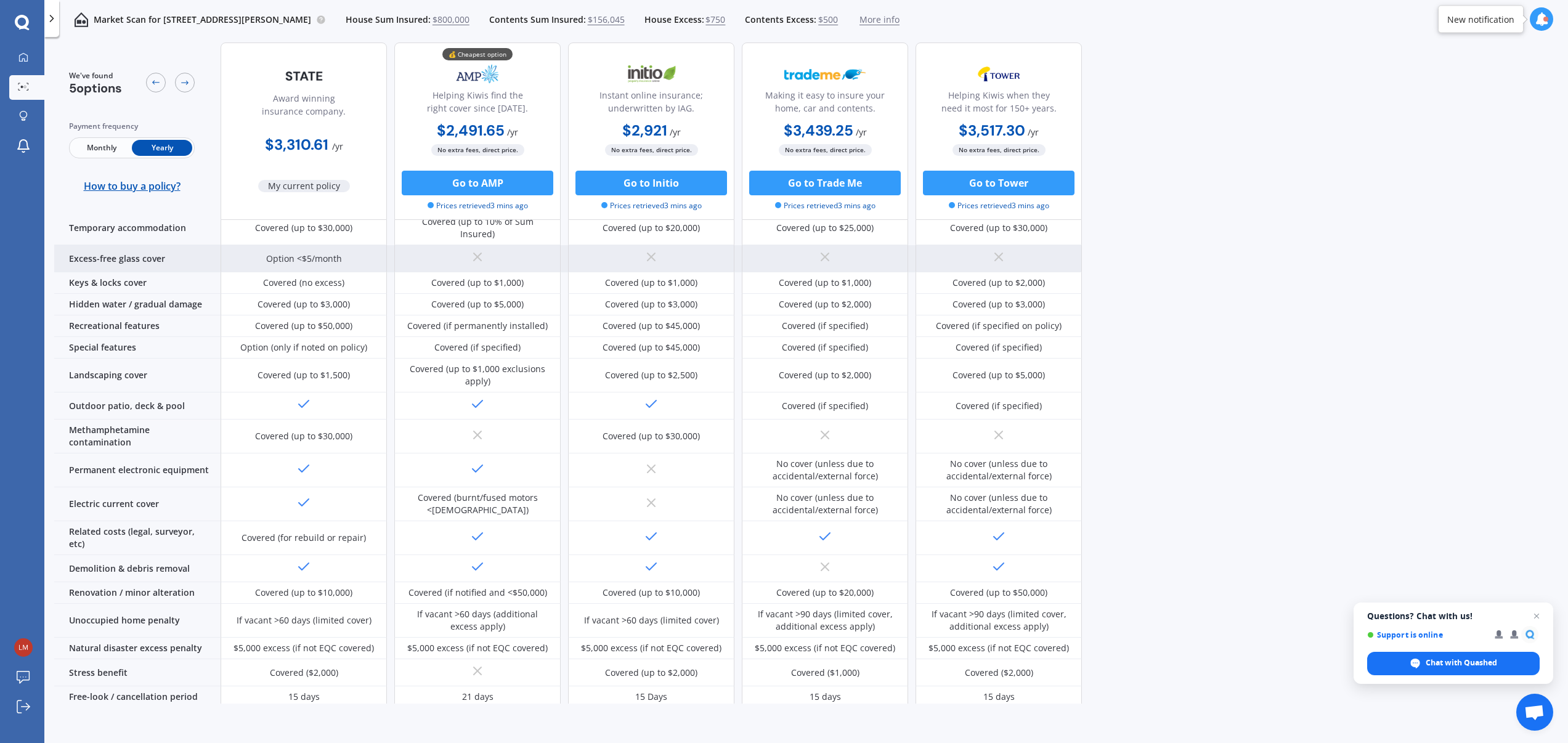
scroll to position [273, 0]
